Goal: Check status: Check status

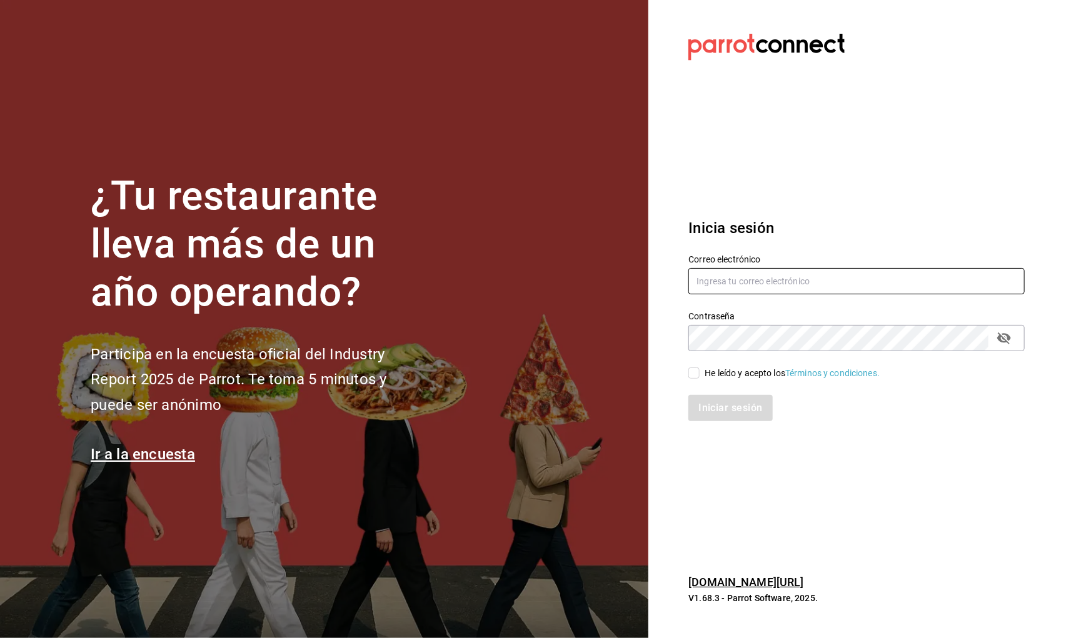
type input "[EMAIL_ADDRESS][DOMAIN_NAME]"
click at [689, 370] on input "He leído y acepto los Términos y condiciones." at bounding box center [693, 373] width 11 height 11
checkbox input "true"
click at [700, 411] on button "Iniciar sesión" at bounding box center [730, 408] width 85 height 26
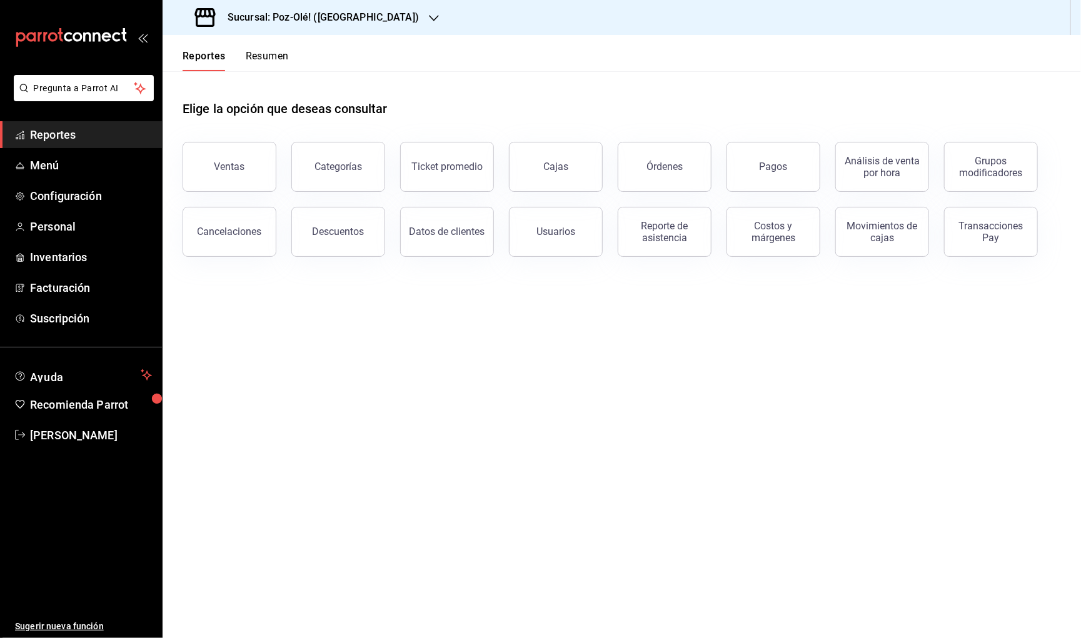
click at [308, 31] on div "Sucursal: Poz-Olé! (La Loma)" at bounding box center [308, 17] width 271 height 35
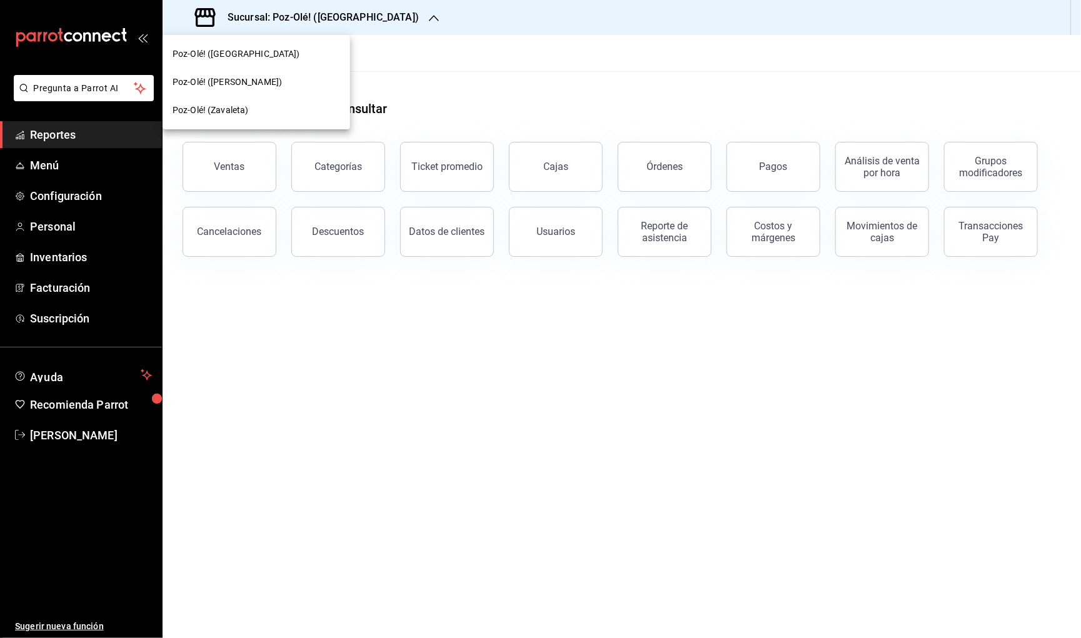
click at [292, 104] on div "Poz-Olé! (Zavaleta)" at bounding box center [257, 110] width 168 height 13
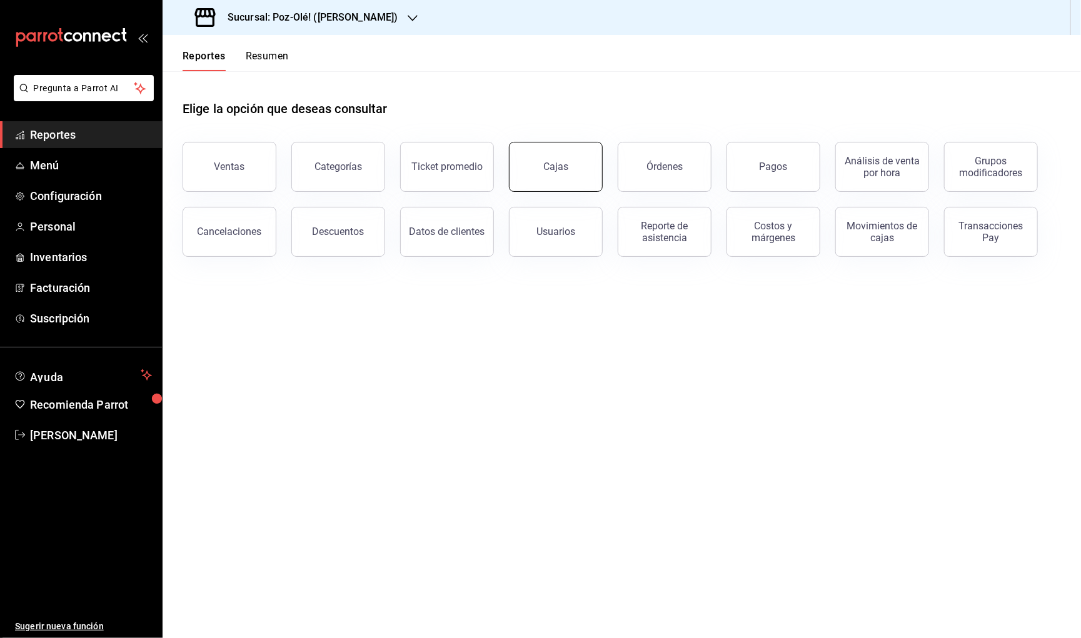
click at [550, 183] on button "Cajas" at bounding box center [556, 167] width 94 height 50
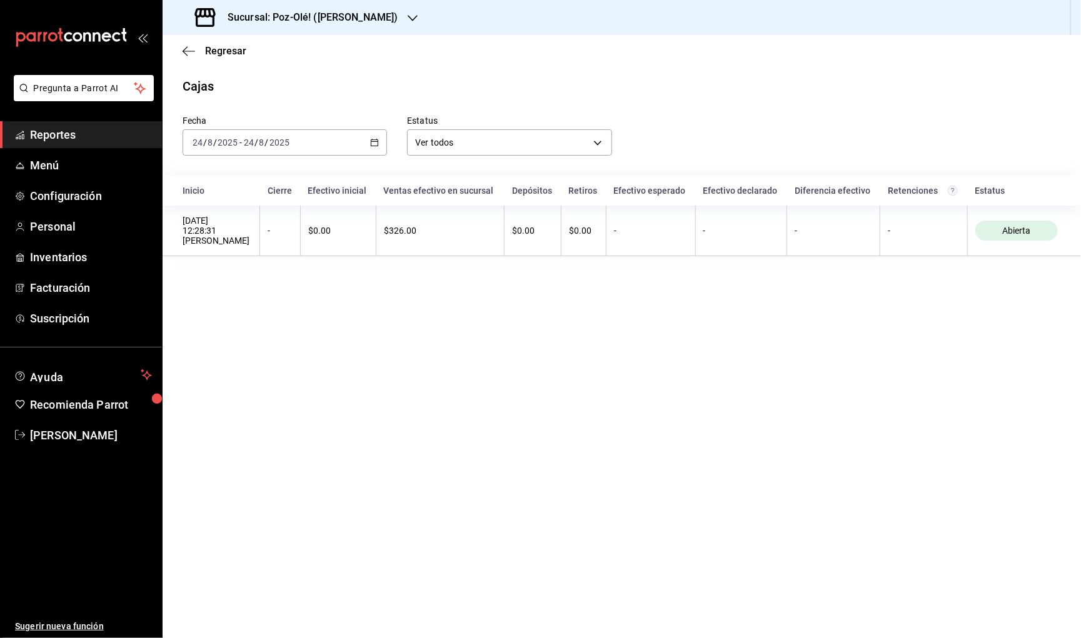
click at [350, 137] on div "2025-08-24 24 / 8 / 2025 - 2025-08-24 24 / 8 / 2025" at bounding box center [285, 142] width 204 height 26
click at [306, 131] on div "2025-08-24 24 / 8 / 2025 - 2025-08-24 24 / 8 / 2025" at bounding box center [285, 142] width 204 height 26
click at [228, 308] on li "Rango de fechas" at bounding box center [241, 321] width 117 height 28
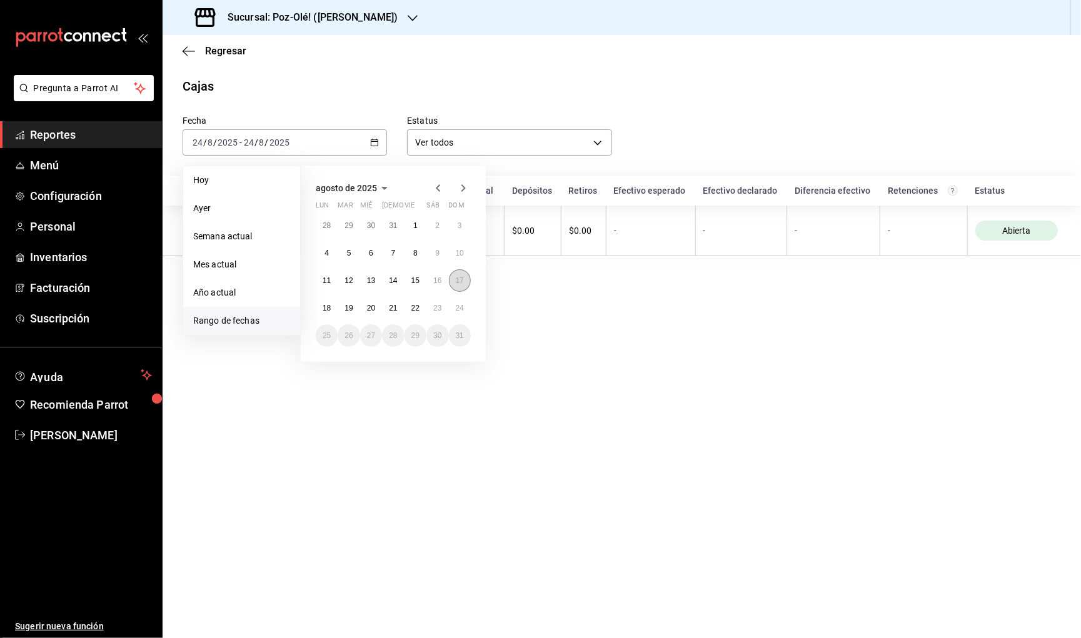
click at [456, 281] on abbr "17" at bounding box center [460, 280] width 8 height 9
click at [463, 276] on abbr "17" at bounding box center [460, 280] width 8 height 9
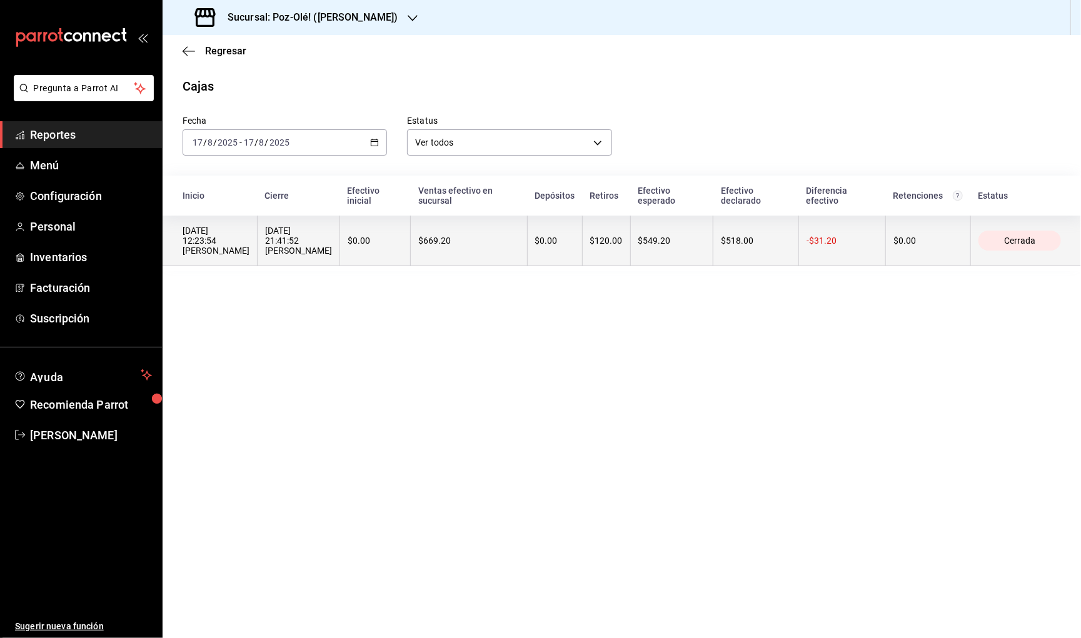
click at [318, 233] on div "17/08/2025 21:41:52 Gerardo Maxil Vargas" at bounding box center [298, 241] width 67 height 30
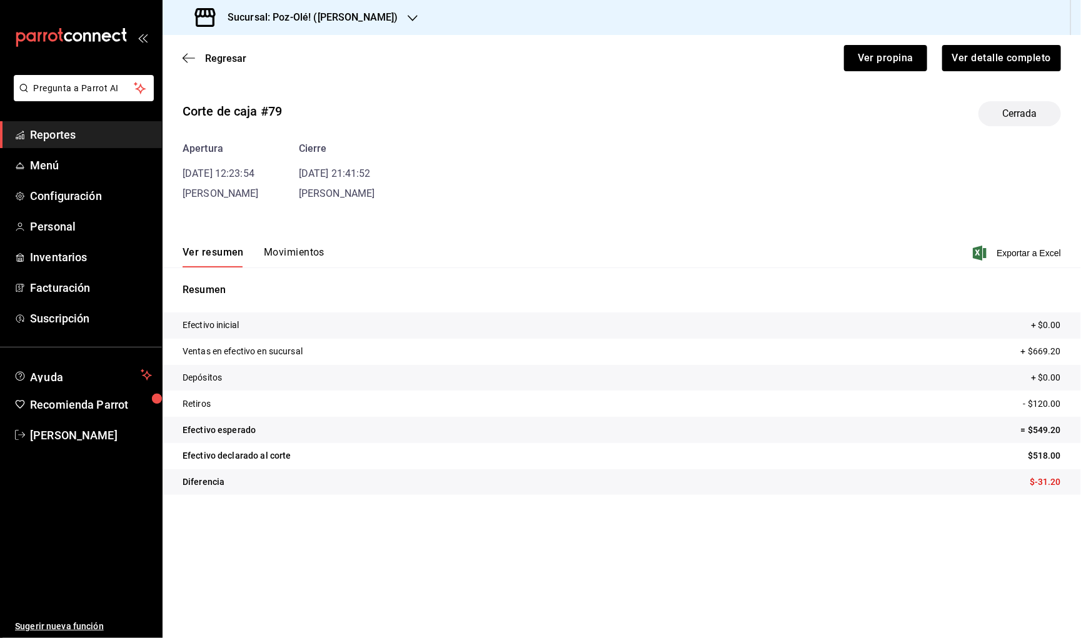
click at [286, 251] on button "Movimientos" at bounding box center [294, 256] width 61 height 21
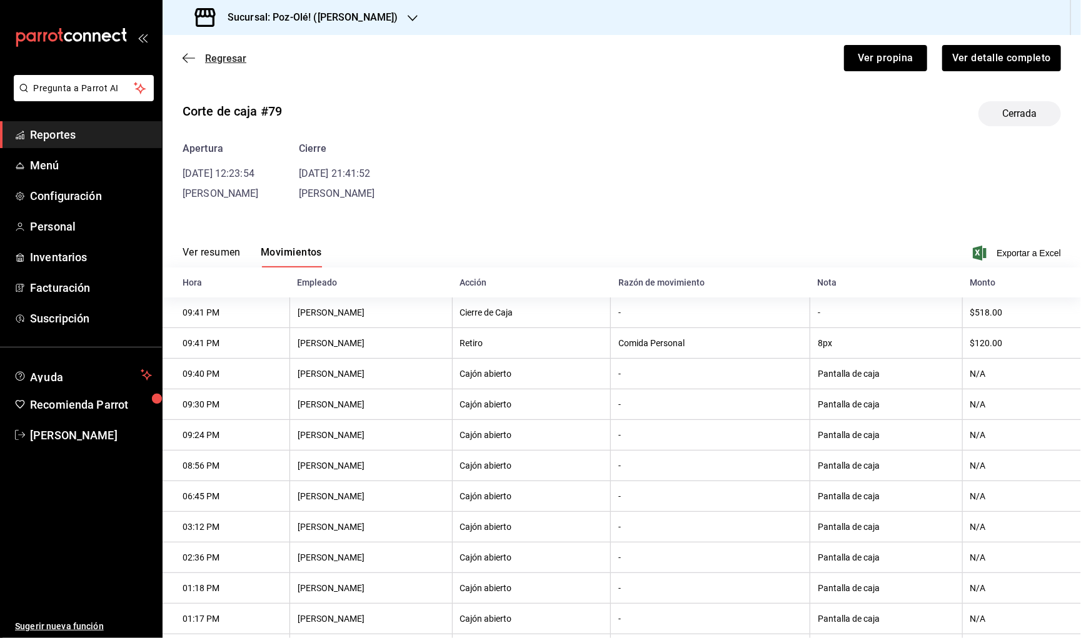
click at [186, 62] on icon "button" at bounding box center [189, 58] width 13 height 11
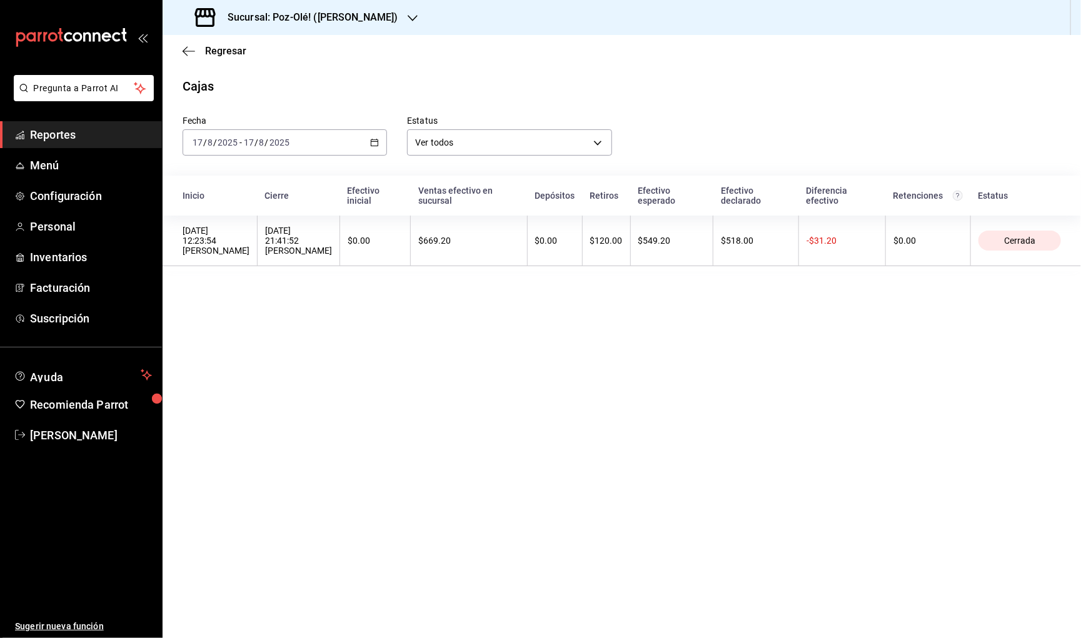
click at [242, 143] on div "2025-08-17 17 / 8 / 2025" at bounding box center [266, 143] width 49 height 10
click at [246, 319] on span "Rango de fechas" at bounding box center [241, 320] width 97 height 13
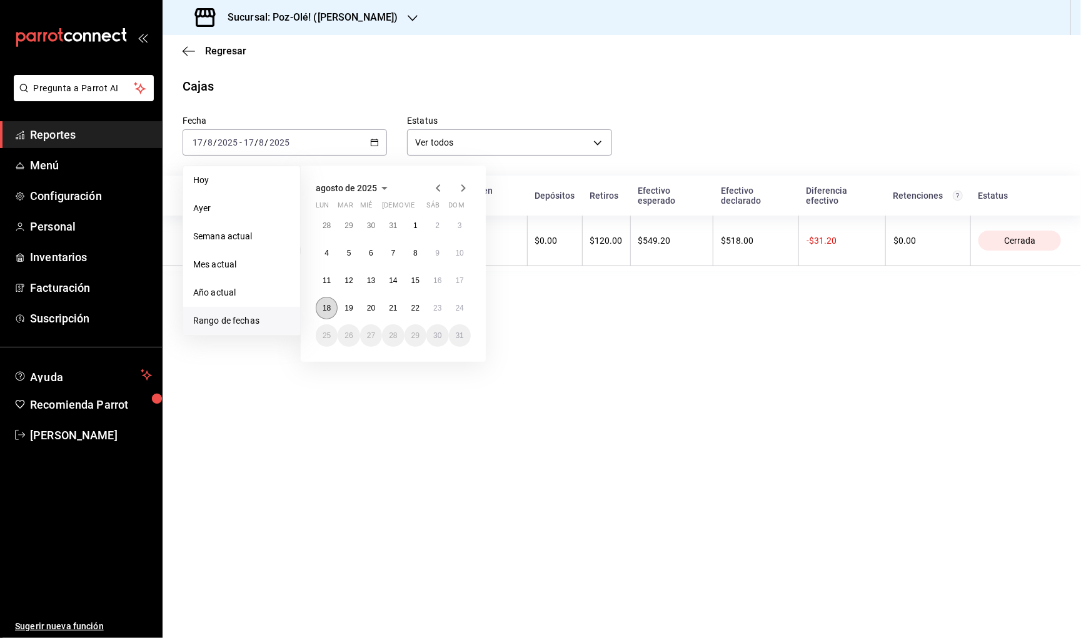
click at [324, 310] on abbr "18" at bounding box center [327, 308] width 8 height 9
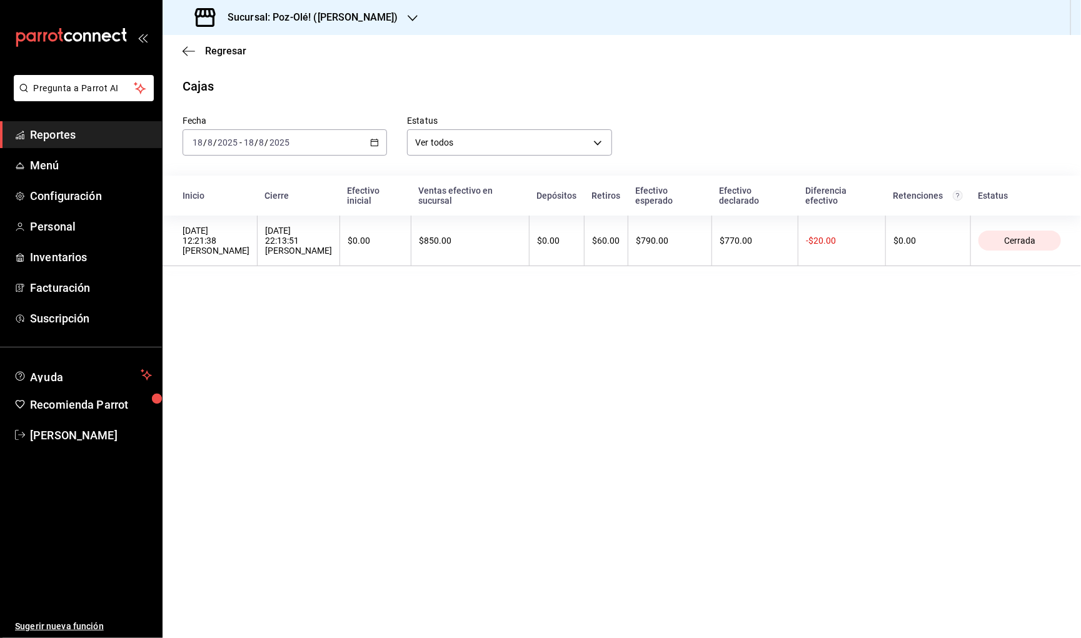
click at [332, 148] on div "2025-08-18 18 / 8 / 2025 - 2025-08-18 18 / 8 / 2025" at bounding box center [285, 142] width 204 height 26
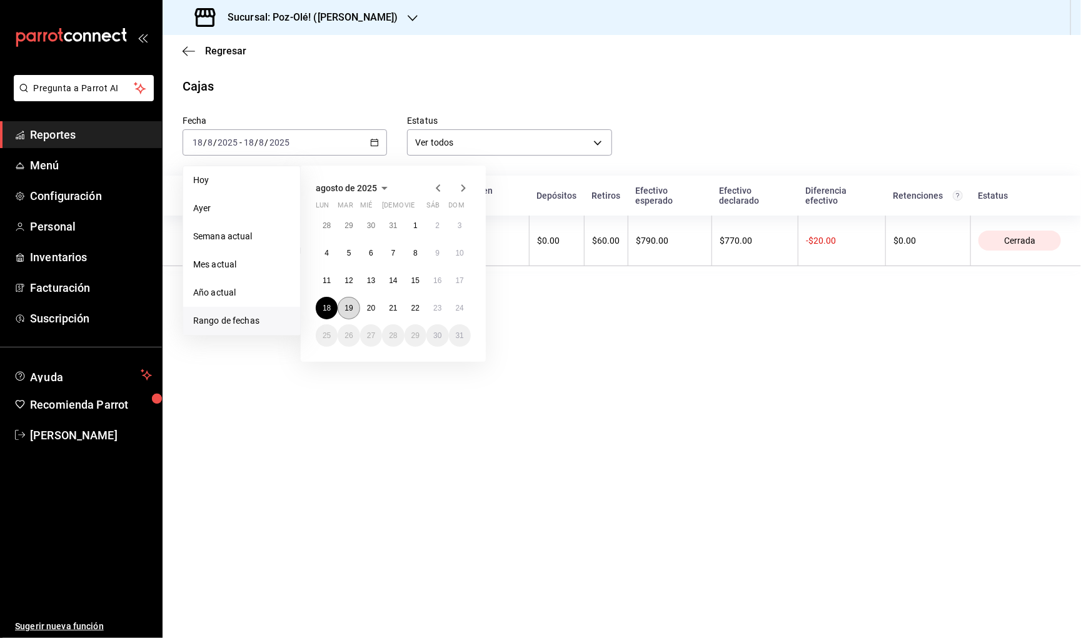
click at [352, 304] on abbr "19" at bounding box center [349, 308] width 8 height 9
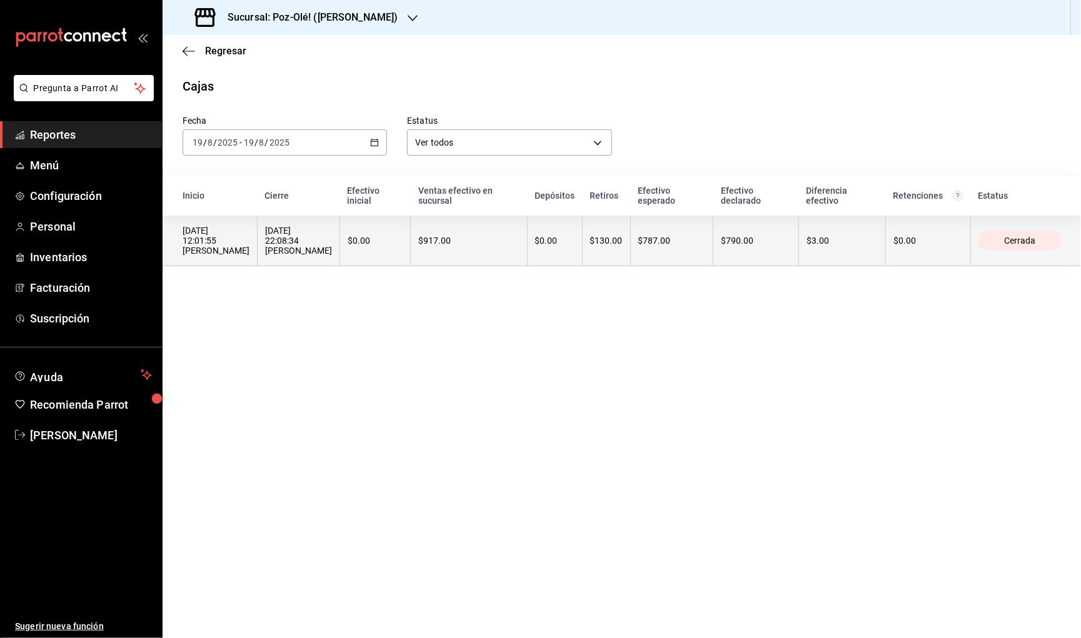
click at [630, 249] on th "$130.00" at bounding box center [606, 241] width 48 height 51
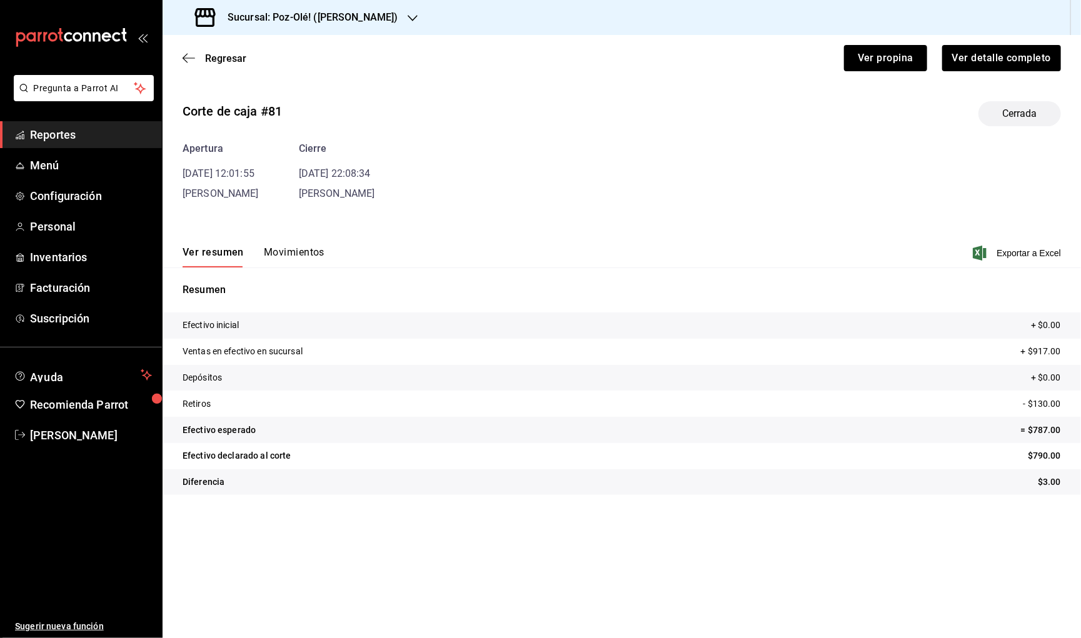
click at [287, 247] on button "Movimientos" at bounding box center [294, 256] width 61 height 21
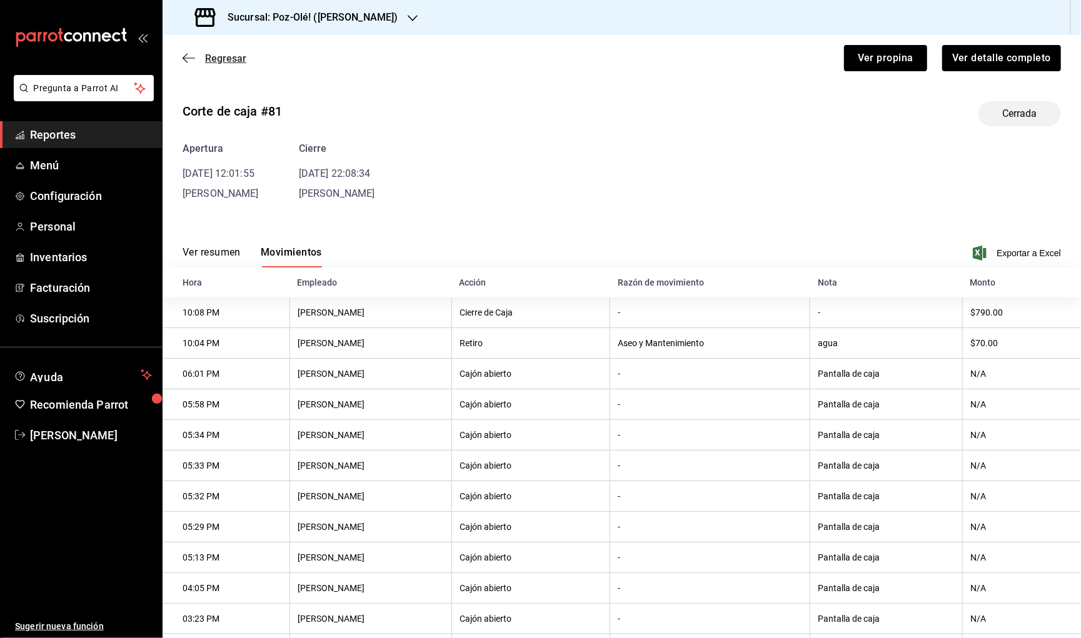
click at [186, 55] on icon "button" at bounding box center [185, 58] width 5 height 9
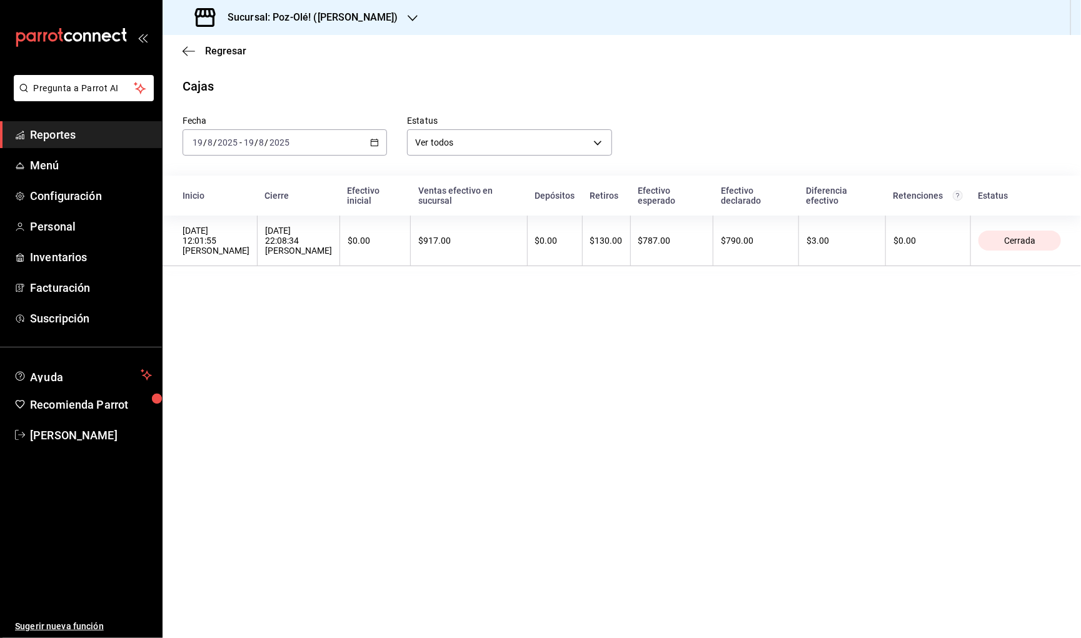
click at [373, 139] on icon "button" at bounding box center [374, 142] width 9 height 9
click at [234, 324] on li "Rango de fechas" at bounding box center [241, 321] width 117 height 28
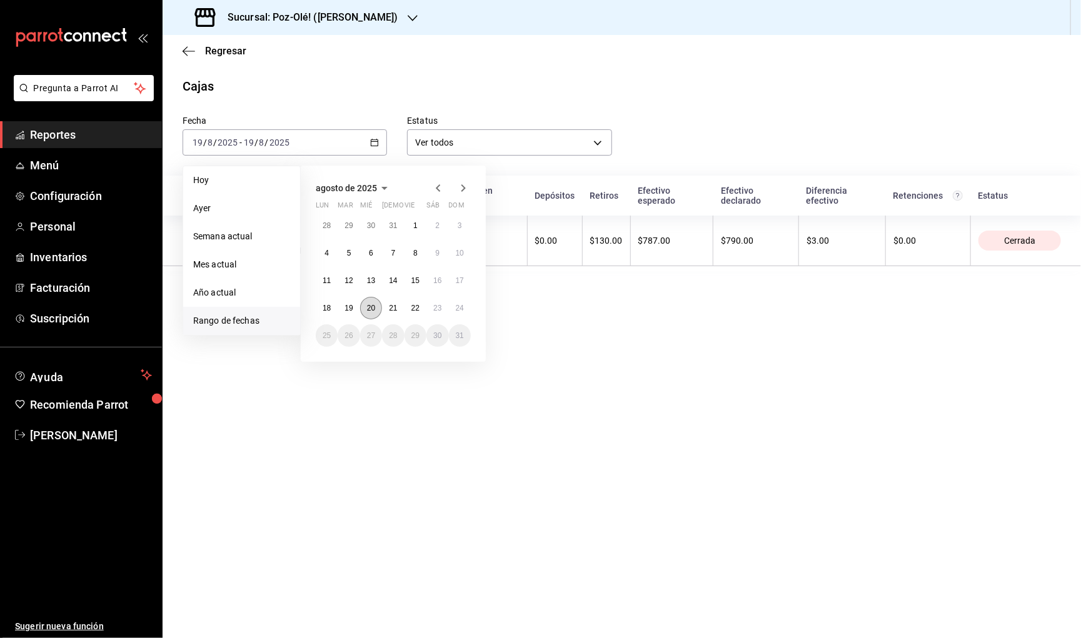
click at [367, 310] on abbr "20" at bounding box center [371, 308] width 8 height 9
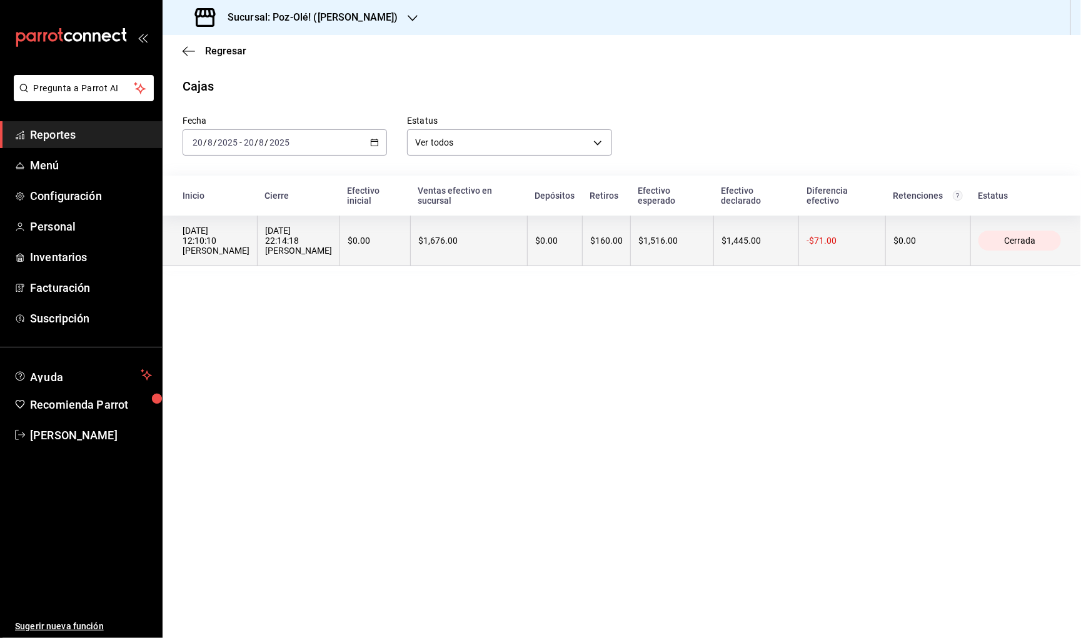
click at [478, 230] on th "$1,676.00" at bounding box center [469, 241] width 117 height 51
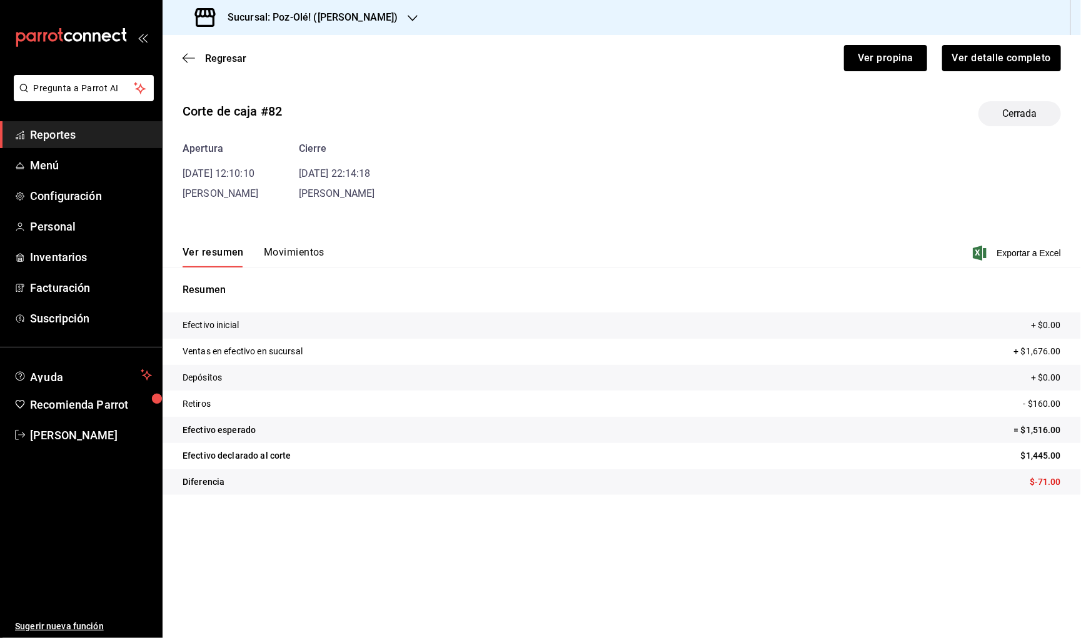
click at [298, 243] on div "Ver resumen Movimientos Exportar a Excel" at bounding box center [622, 249] width 918 height 36
click at [298, 256] on button "Movimientos" at bounding box center [294, 256] width 61 height 21
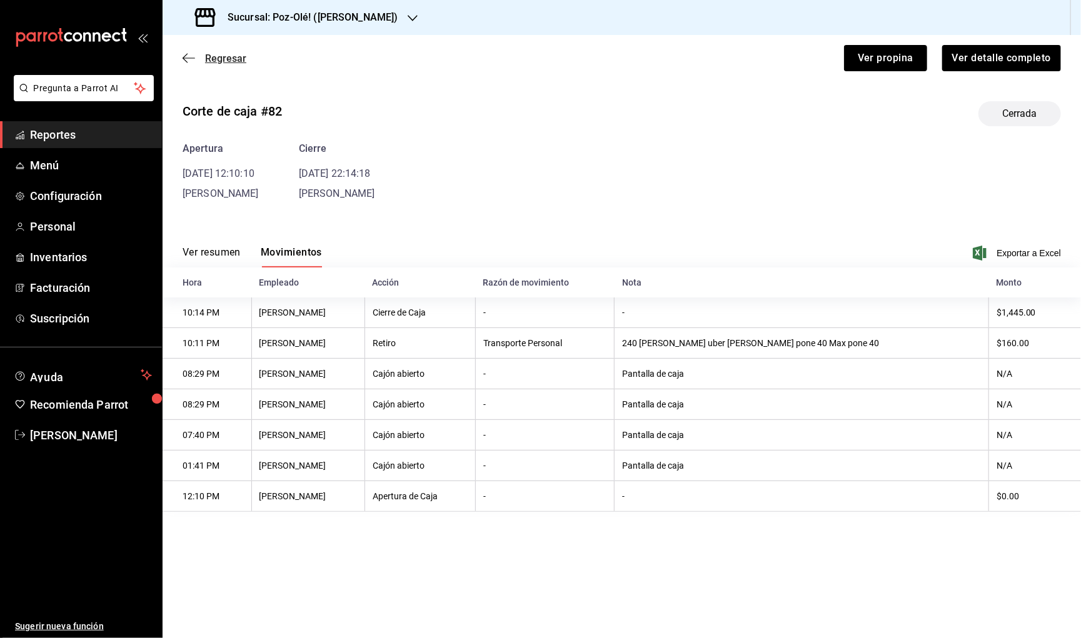
click at [187, 59] on icon "button" at bounding box center [189, 58] width 13 height 11
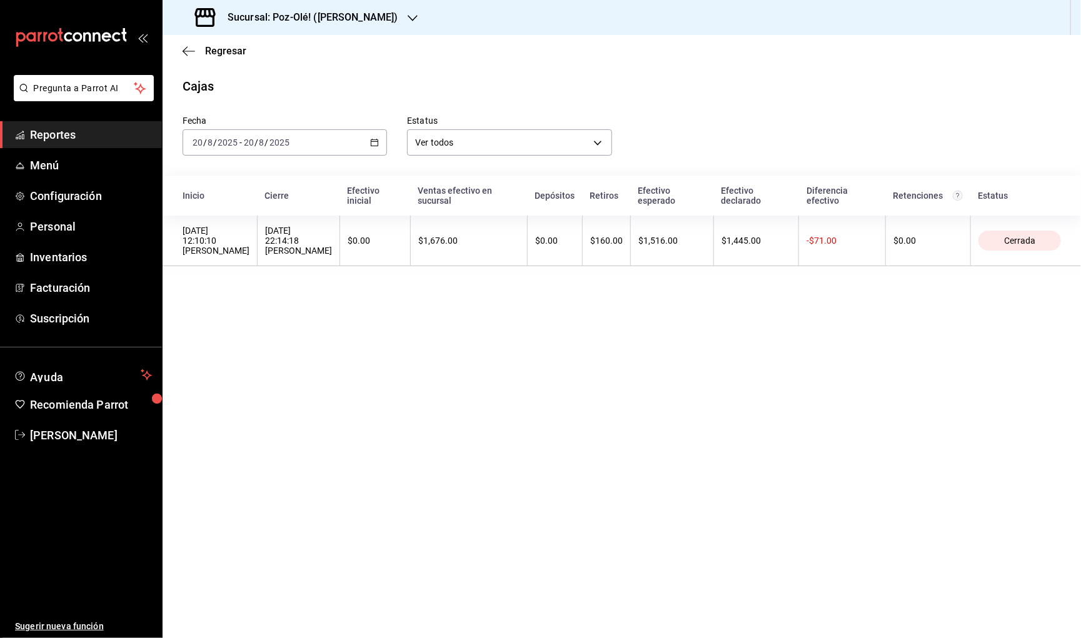
click at [331, 138] on div "2025-08-20 20 / 8 / 2025 - 2025-08-20 20 / 8 / 2025" at bounding box center [285, 142] width 204 height 26
click at [237, 314] on span "Rango de fechas" at bounding box center [241, 320] width 97 height 13
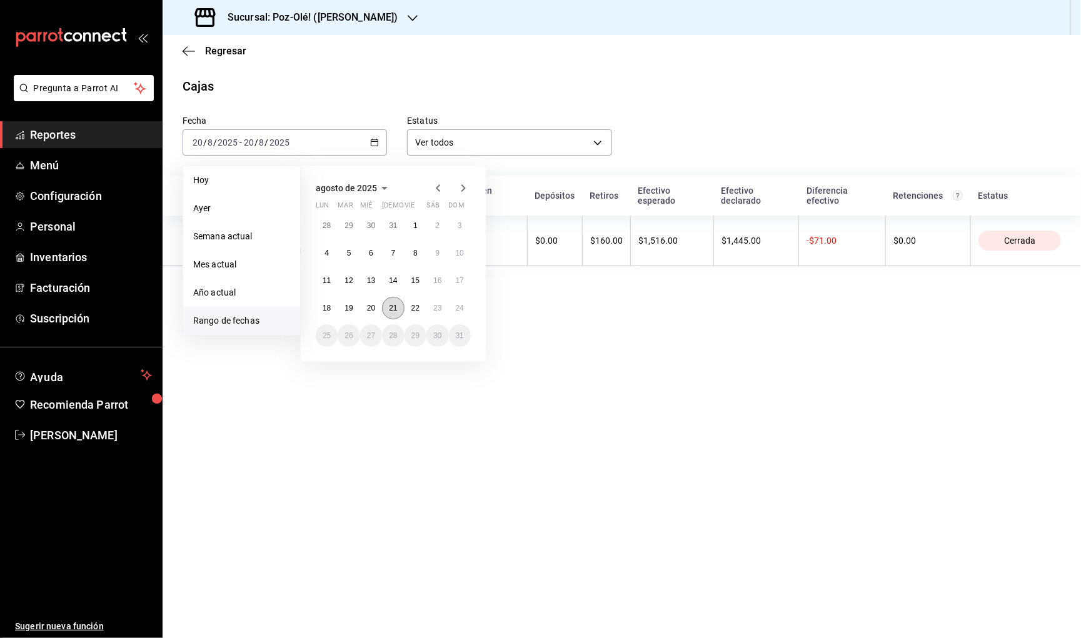
click at [393, 306] on abbr "21" at bounding box center [393, 308] width 8 height 9
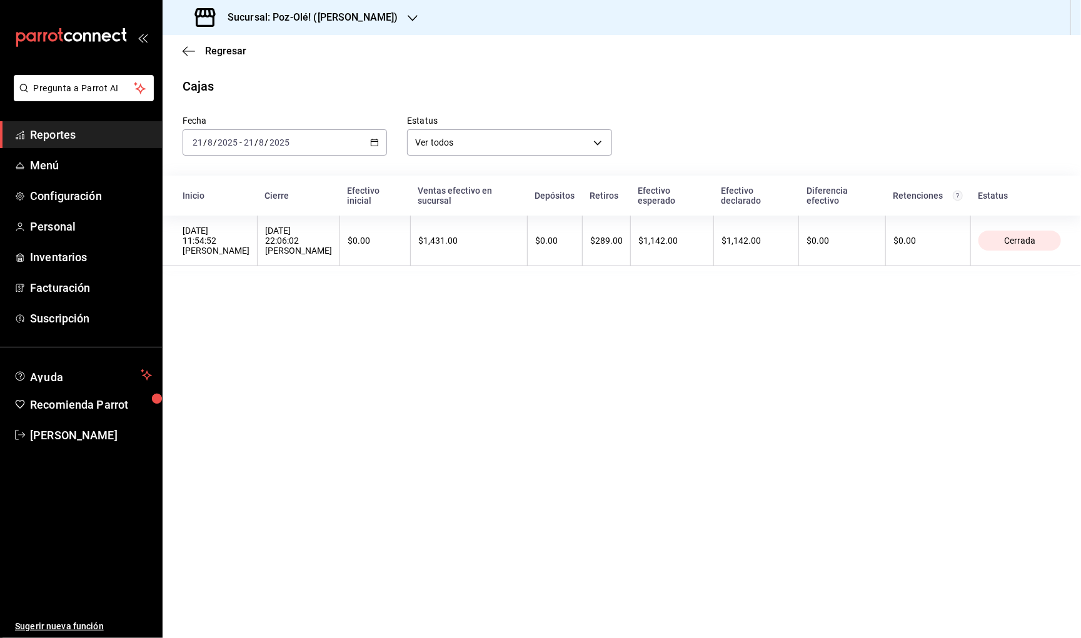
click at [800, 76] on main "Regresar Cajas Fecha 2025-08-21 21 / 8 / 2025 - 2025-08-21 21 / 8 / 2025 Estatu…" at bounding box center [622, 336] width 918 height 603
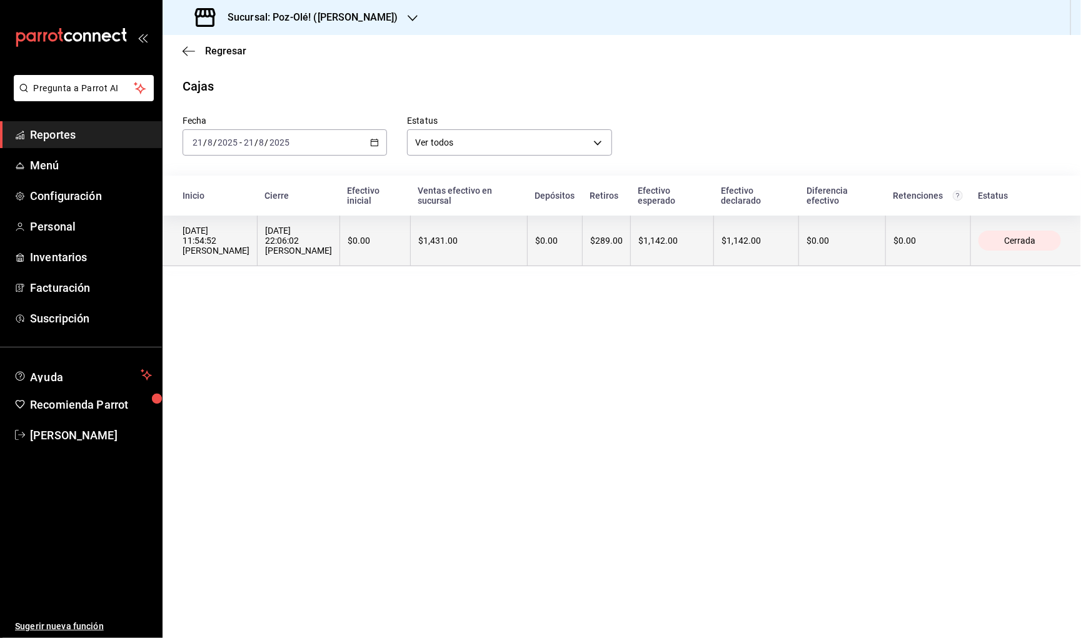
click at [623, 245] on div "$289.00" at bounding box center [606, 241] width 33 height 10
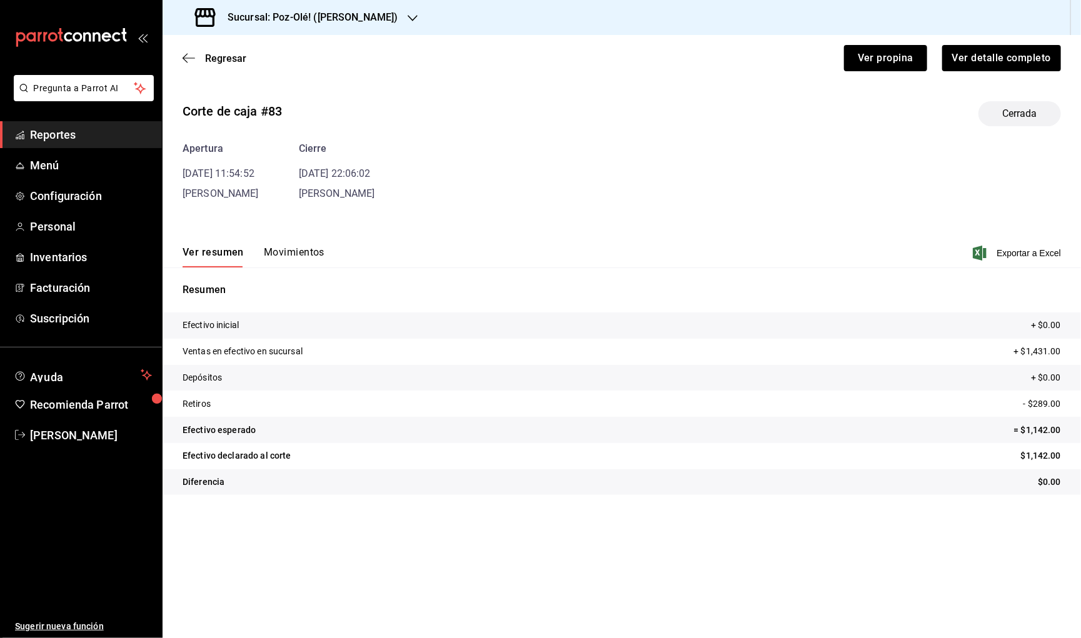
click at [295, 244] on div "Ver resumen Movimientos Exportar a Excel" at bounding box center [622, 249] width 918 height 36
click at [297, 251] on button "Movimientos" at bounding box center [294, 256] width 61 height 21
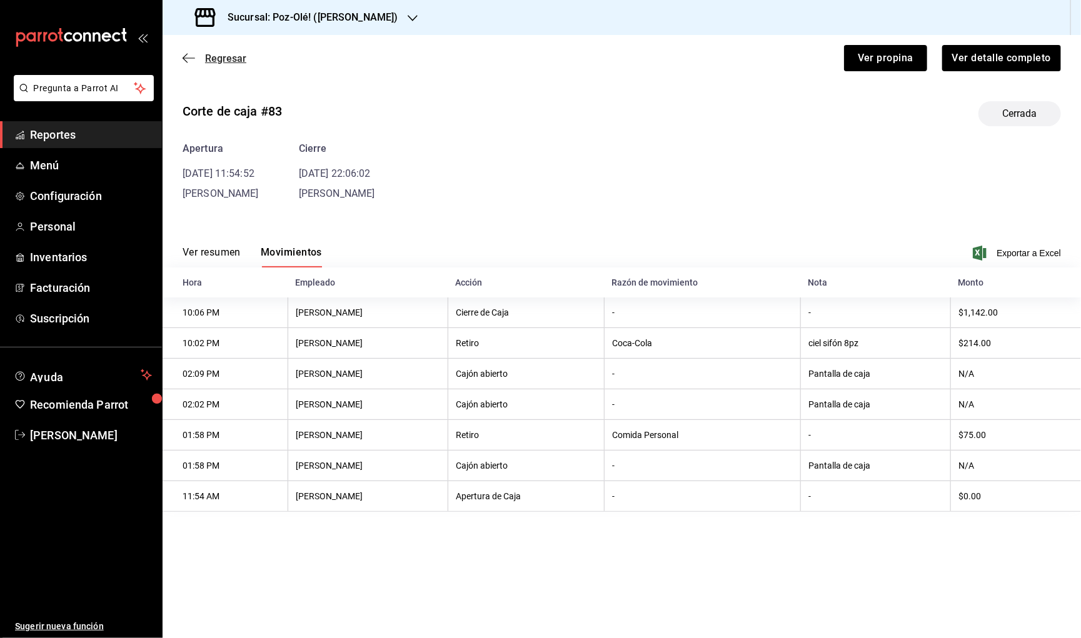
click at [186, 56] on icon "button" at bounding box center [189, 58] width 13 height 11
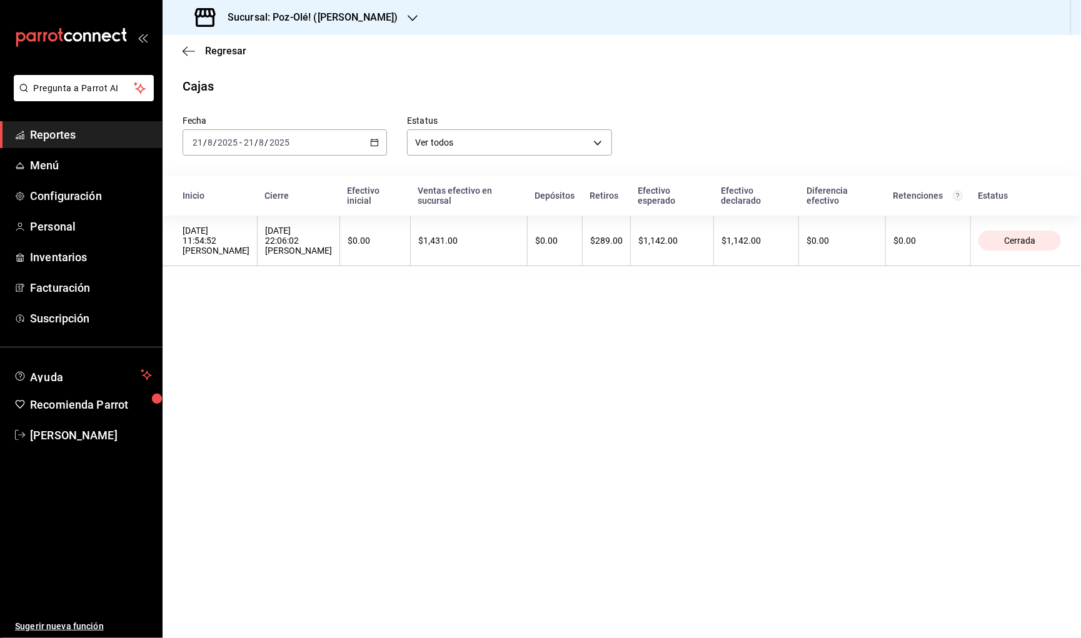
click at [249, 143] on input "21" at bounding box center [248, 143] width 11 height 10
click at [233, 318] on span "Rango de fechas" at bounding box center [241, 320] width 97 height 13
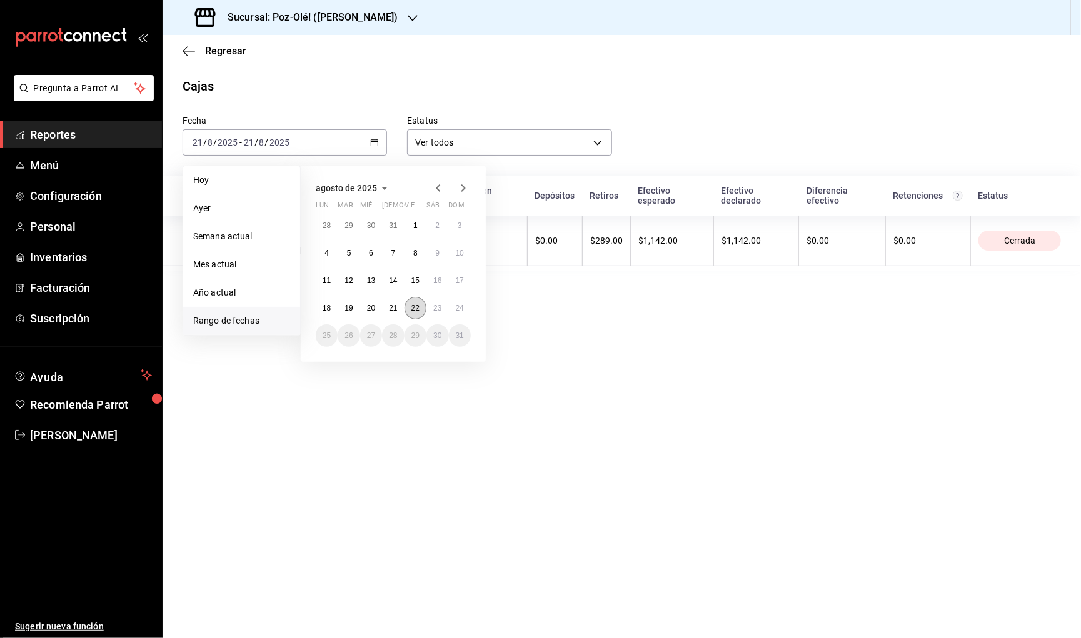
click at [416, 314] on button "22" at bounding box center [416, 308] width 22 height 23
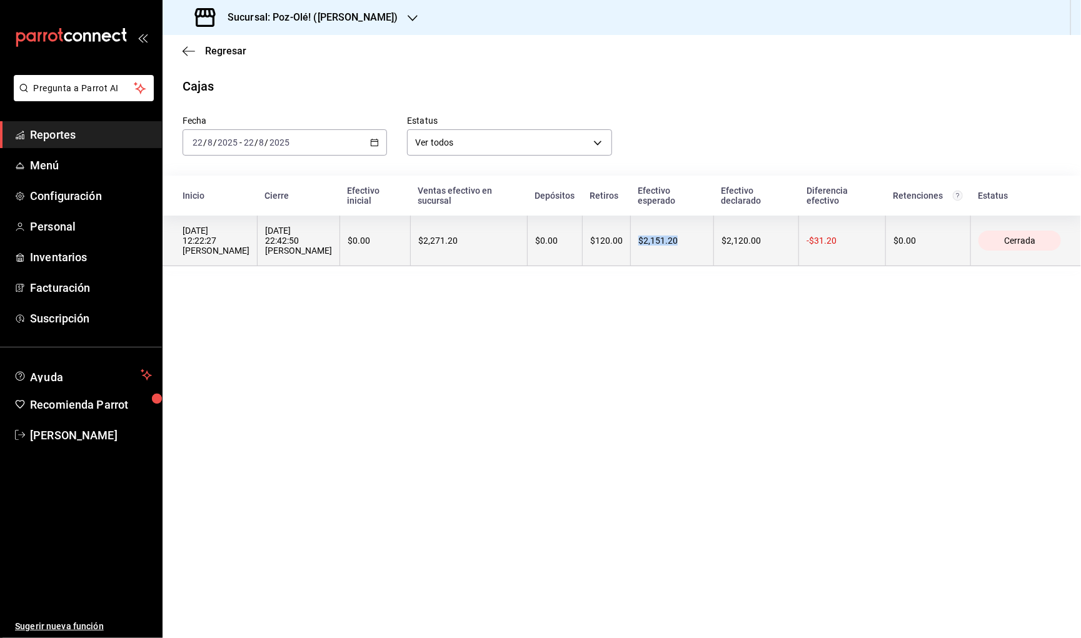
drag, startPoint x: 711, startPoint y: 243, endPoint x: 656, endPoint y: 242, distance: 54.4
click at [656, 242] on th "$2,151.20" at bounding box center [671, 241] width 83 height 51
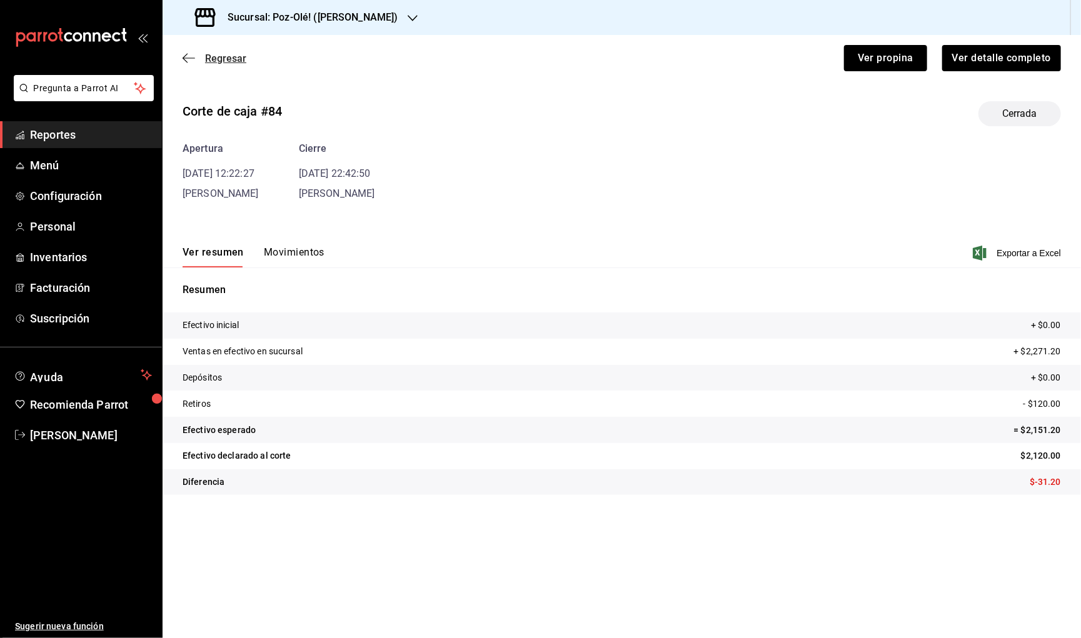
click at [189, 56] on icon "button" at bounding box center [189, 58] width 13 height 11
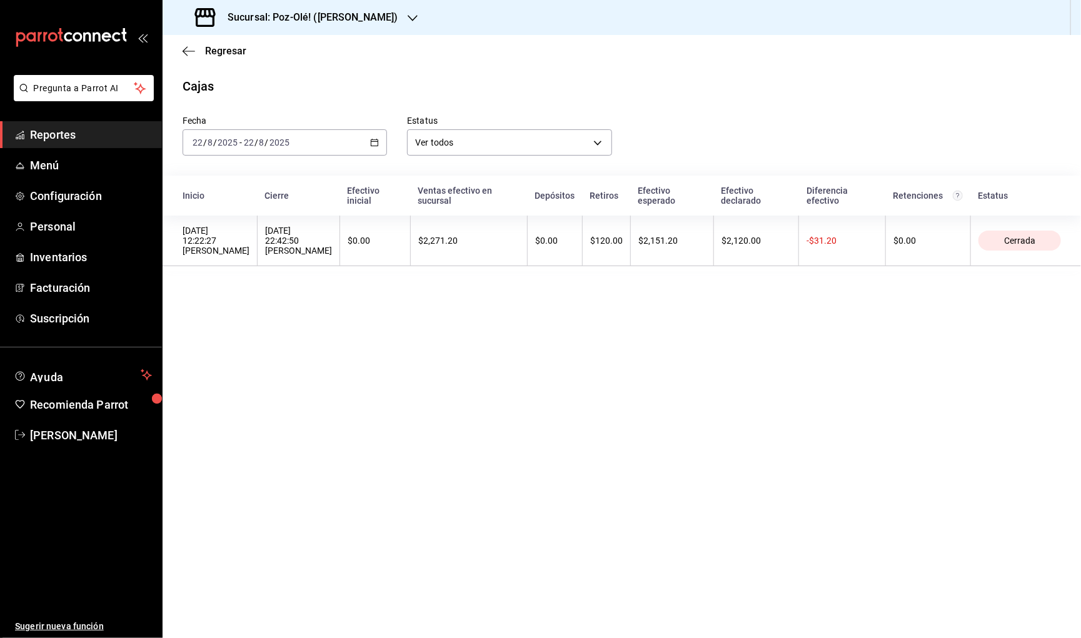
click at [336, 136] on div "2025-08-22 22 / 8 / 2025 - 2025-08-22 22 / 8 / 2025" at bounding box center [285, 142] width 204 height 26
click at [239, 309] on li "Rango de fechas" at bounding box center [241, 321] width 117 height 28
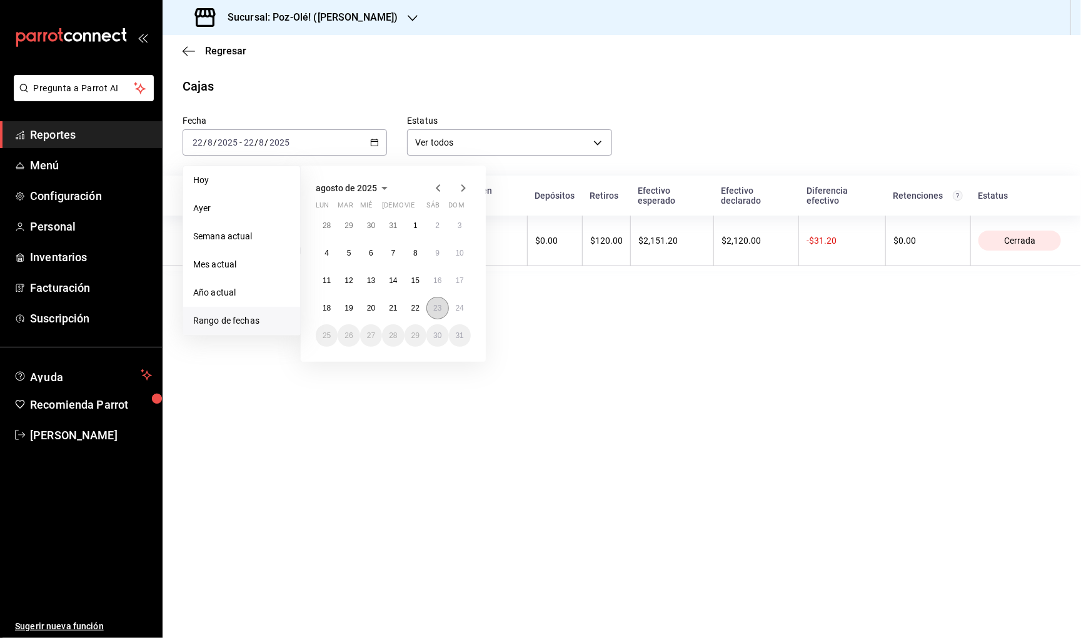
click at [436, 311] on button "23" at bounding box center [437, 308] width 22 height 23
